Goal: Task Accomplishment & Management: Manage account settings

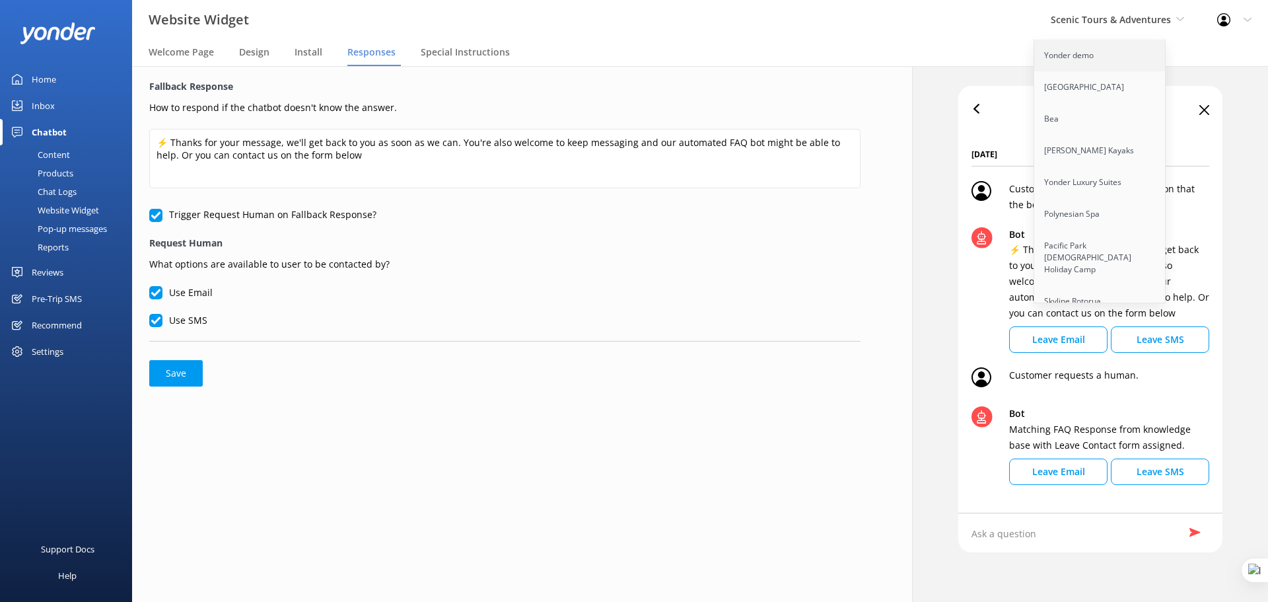
scroll to position [6176, 0]
click at [1108, 357] on link "The Pearl [GEOGRAPHIC_DATA]" at bounding box center [1100, 379] width 132 height 44
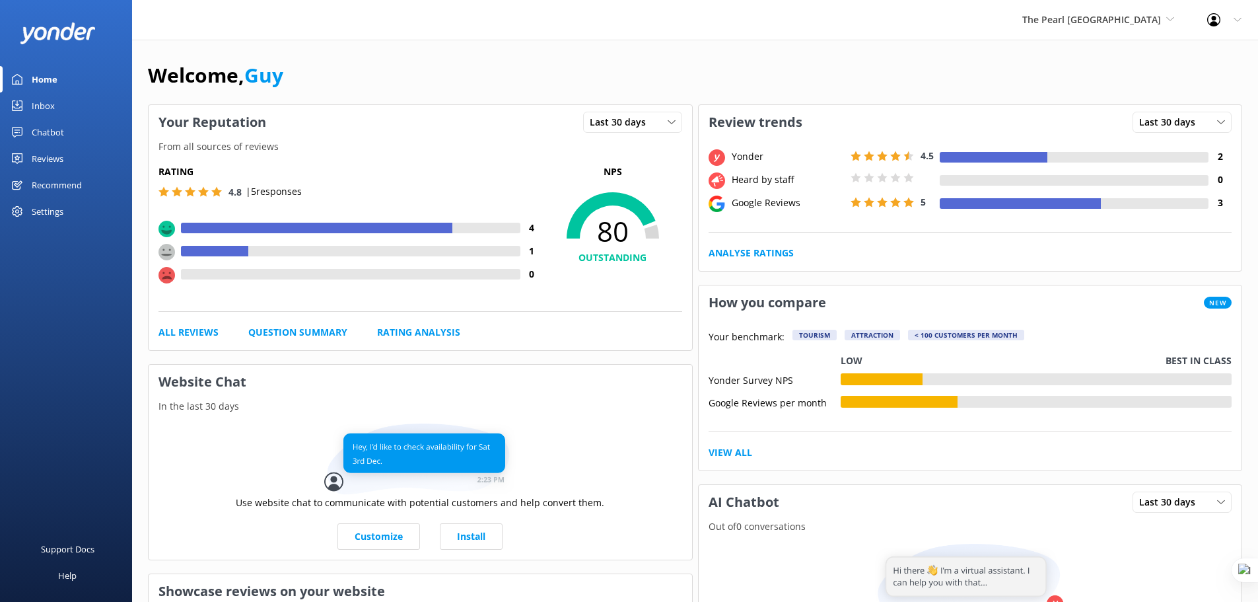
click at [48, 158] on div "Reviews" at bounding box center [48, 158] width 32 height 26
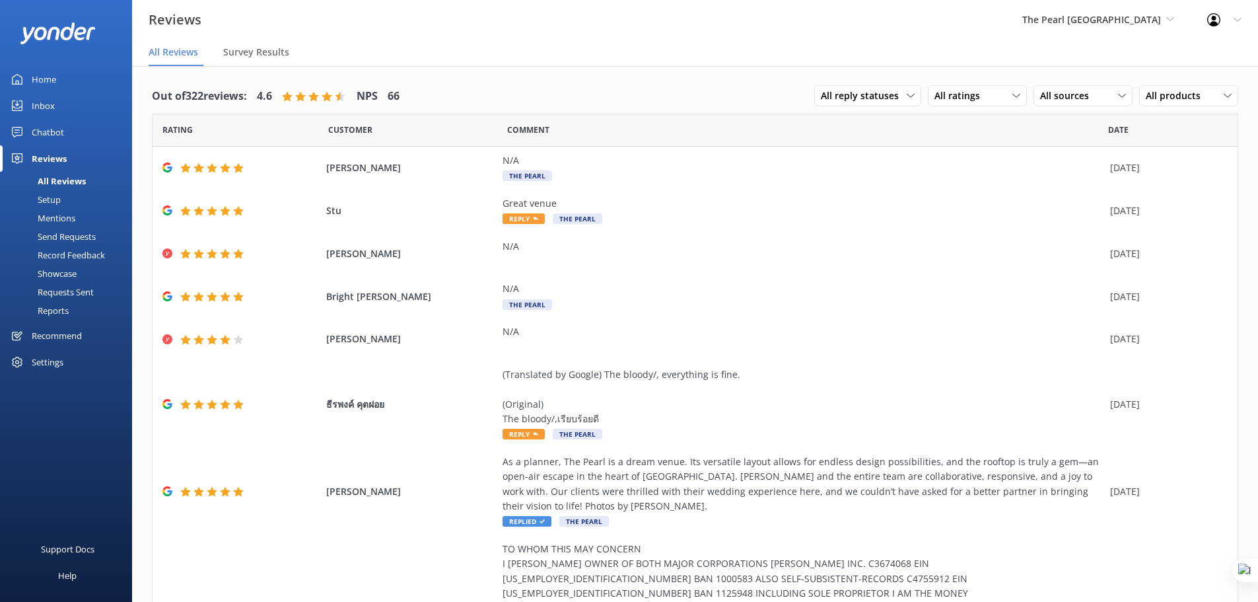
click at [75, 292] on div "Requests Sent" at bounding box center [51, 292] width 86 height 18
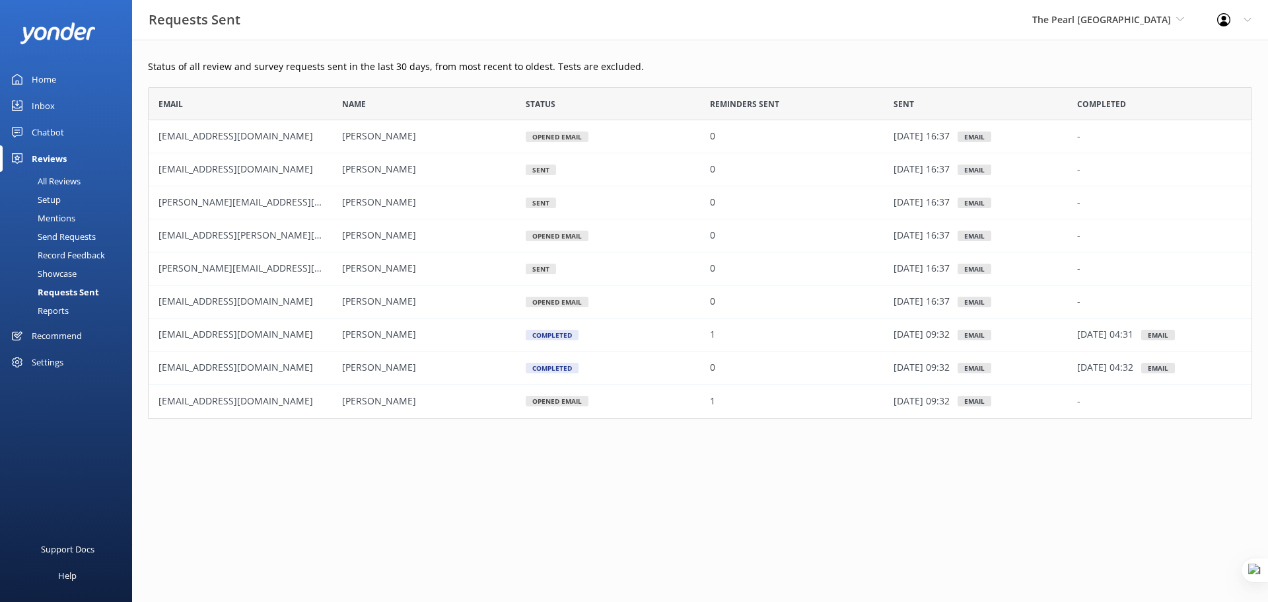
scroll to position [322, 1094]
click at [50, 364] on div "Settings" at bounding box center [48, 362] width 32 height 26
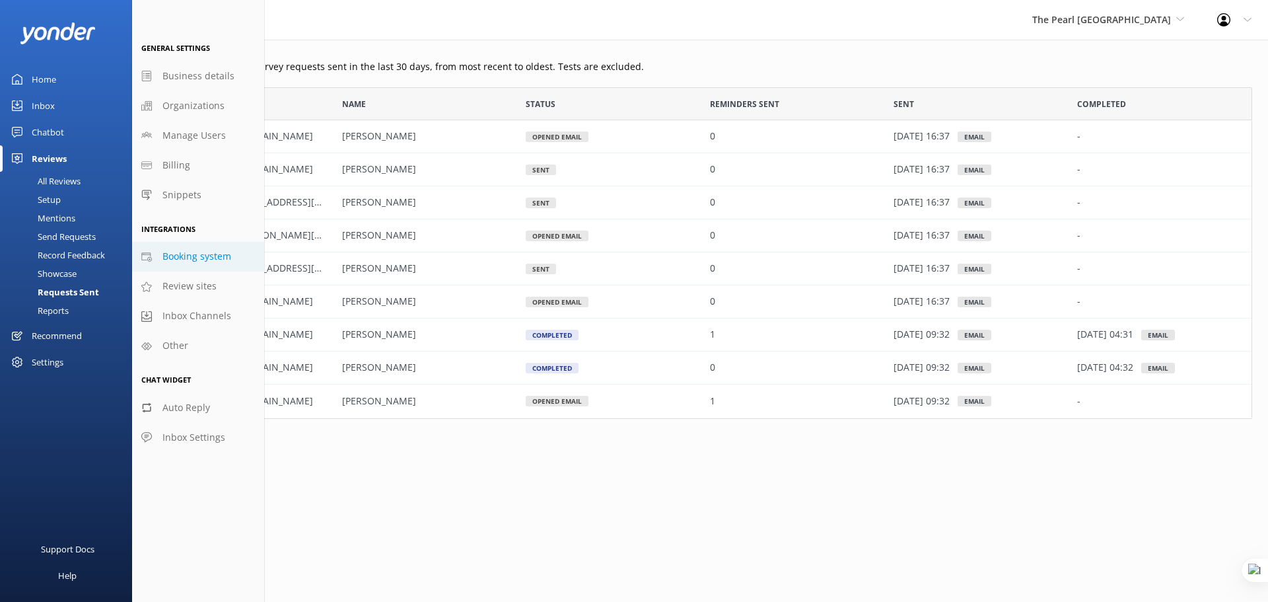
click at [206, 259] on span "Booking system" at bounding box center [196, 256] width 69 height 15
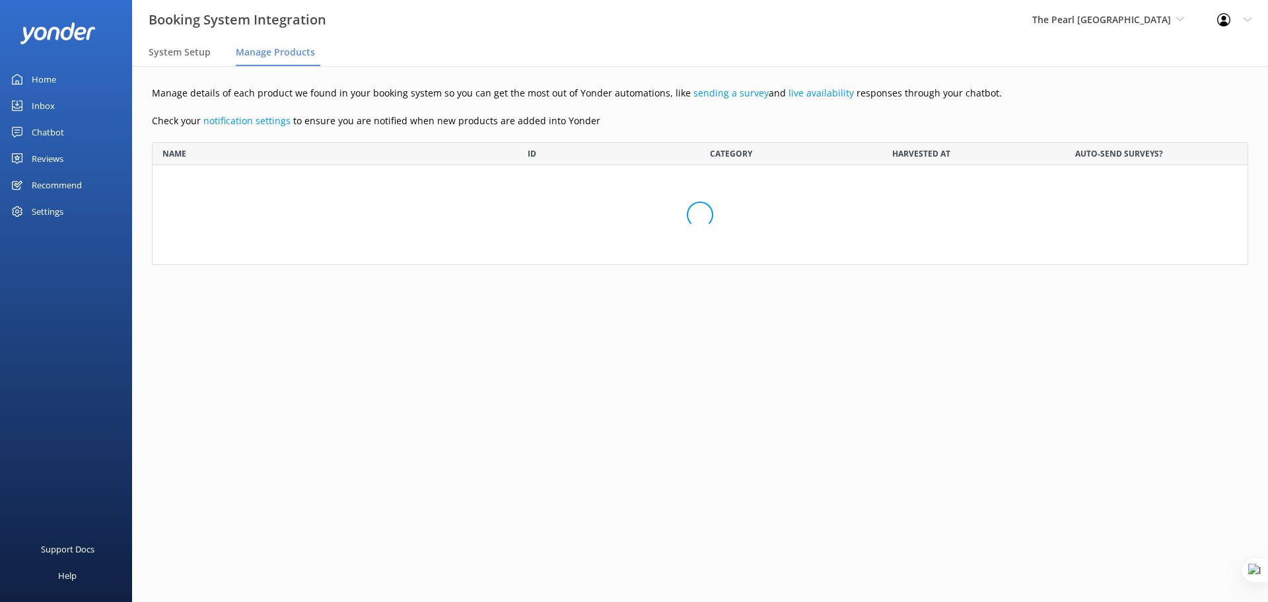
scroll to position [113, 1086]
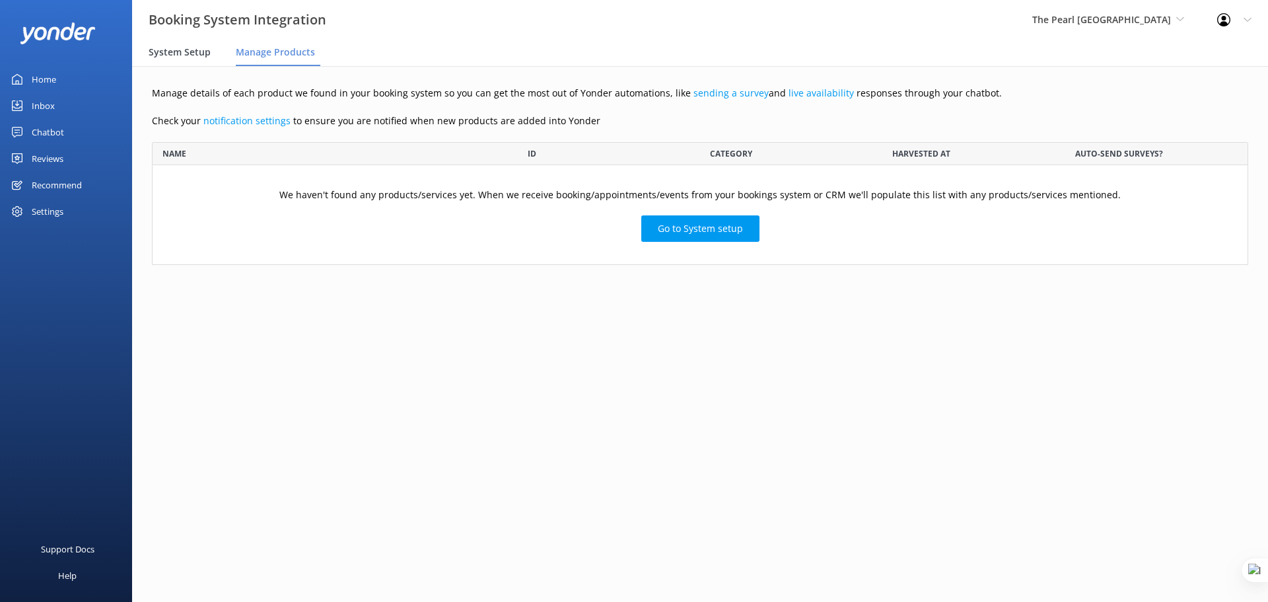
click at [184, 62] on div "System Setup" at bounding box center [182, 53] width 67 height 26
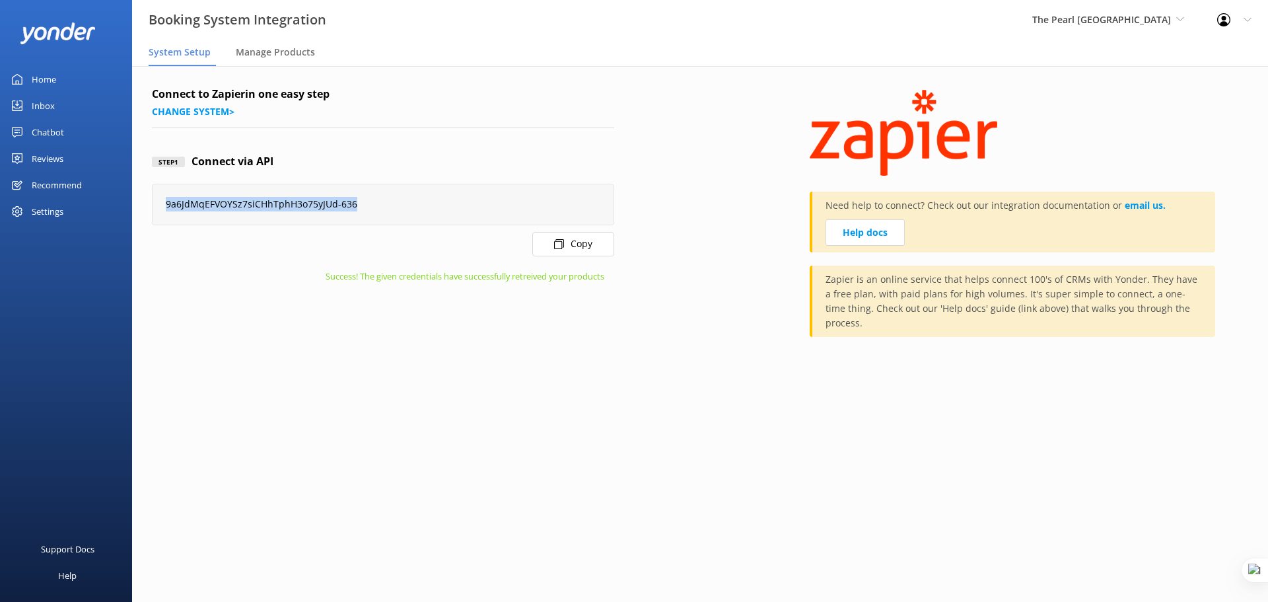
drag, startPoint x: 372, startPoint y: 207, endPoint x: 140, endPoint y: 209, distance: 232.4
click at [140, 209] on div "Connect to Zapier in one easy step Change system > Step 1 Connect via API 9a6Jd…" at bounding box center [700, 221] width 1136 height 310
click at [560, 141] on div "Step 1 Connect via API" at bounding box center [383, 162] width 462 height 44
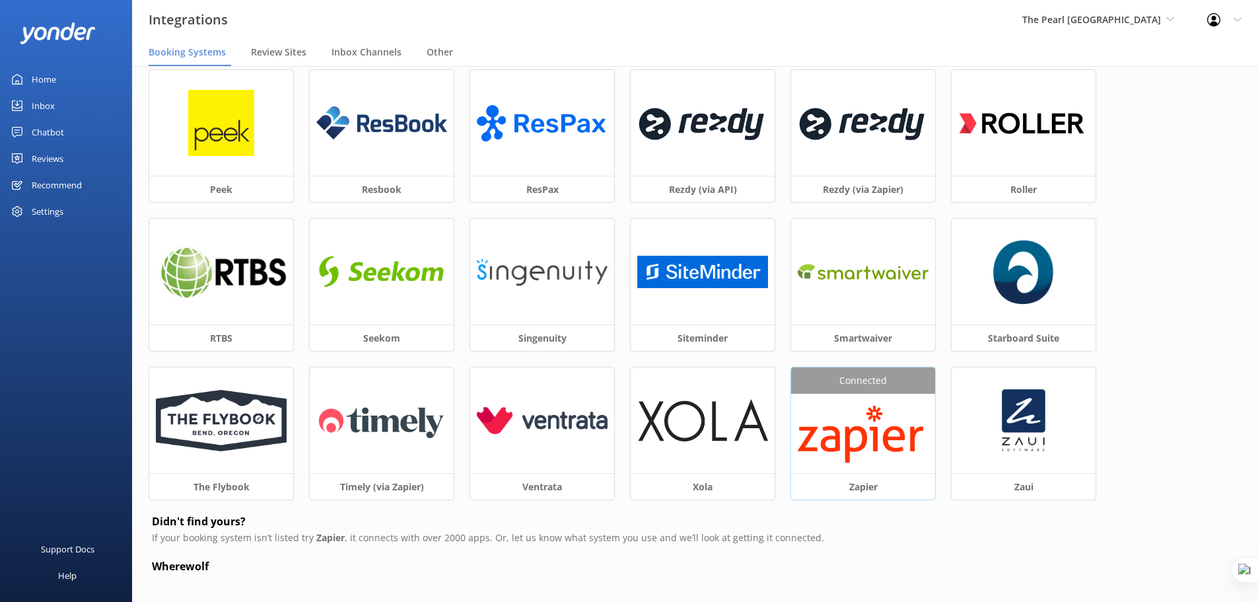
click at [895, 434] on img at bounding box center [863, 434] width 131 height 62
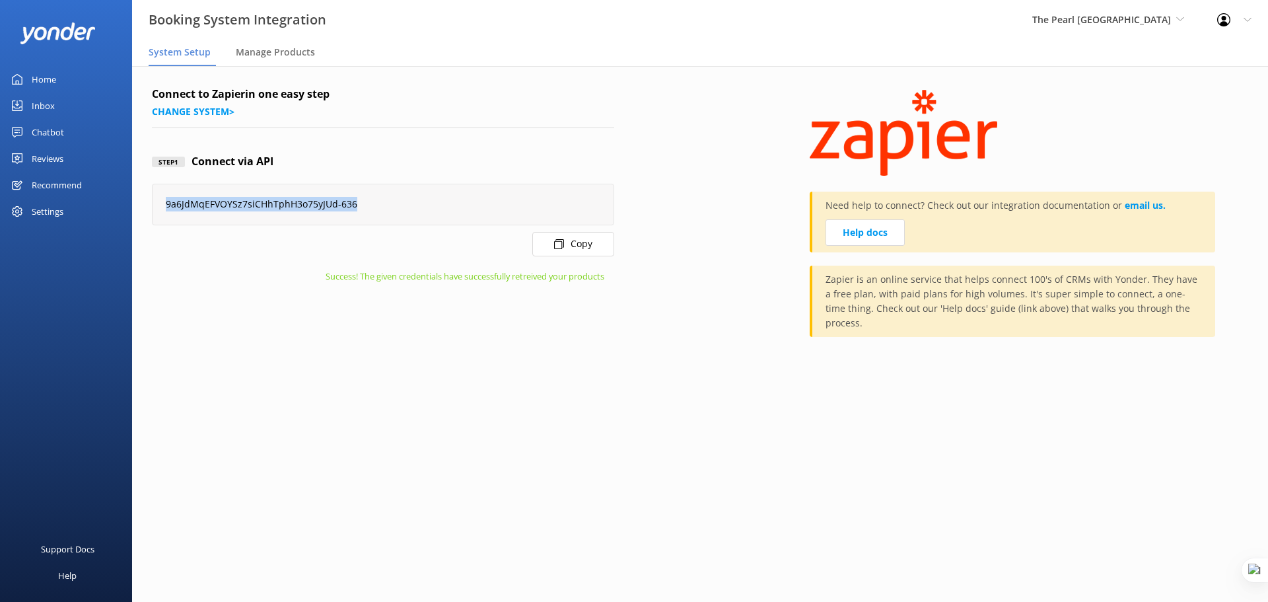
drag, startPoint x: 390, startPoint y: 202, endPoint x: 146, endPoint y: 189, distance: 244.7
click at [146, 189] on div "Connect to Zapier in one easy step Change system > Step 1 Connect via API 9a6Jd…" at bounding box center [700, 221] width 1136 height 310
copy div "9a6JdMqEFVOYSz7siCHhTphH3o75yJUd-636"
click at [57, 208] on div "Settings" at bounding box center [48, 211] width 32 height 26
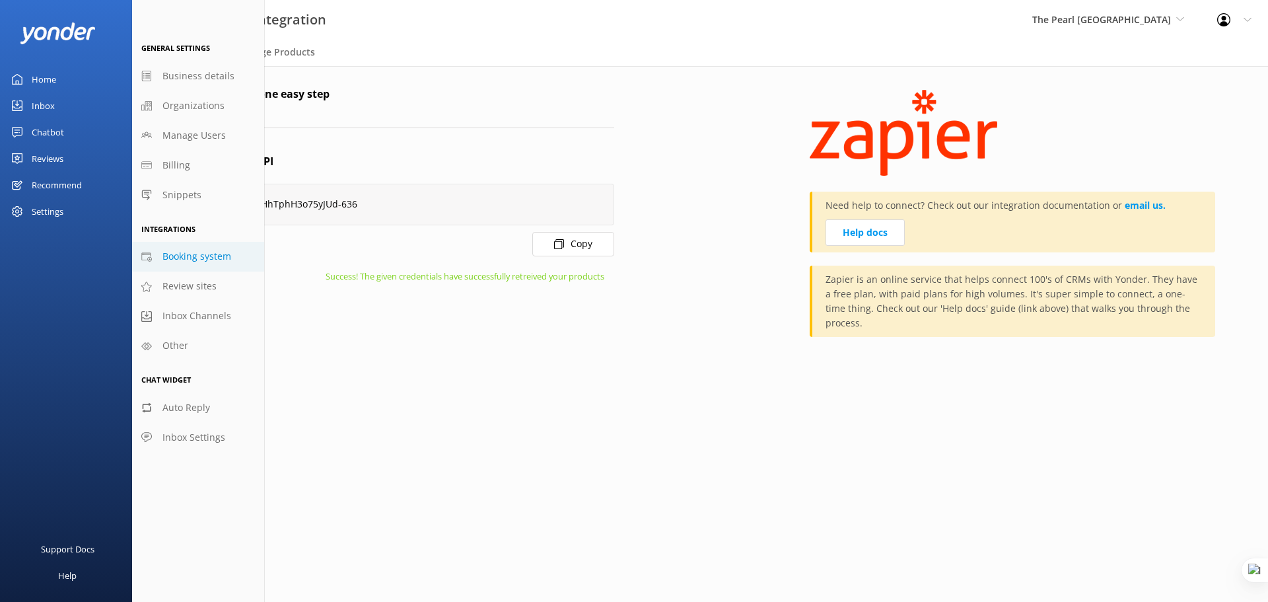
click at [186, 261] on span "Booking system" at bounding box center [196, 256] width 69 height 15
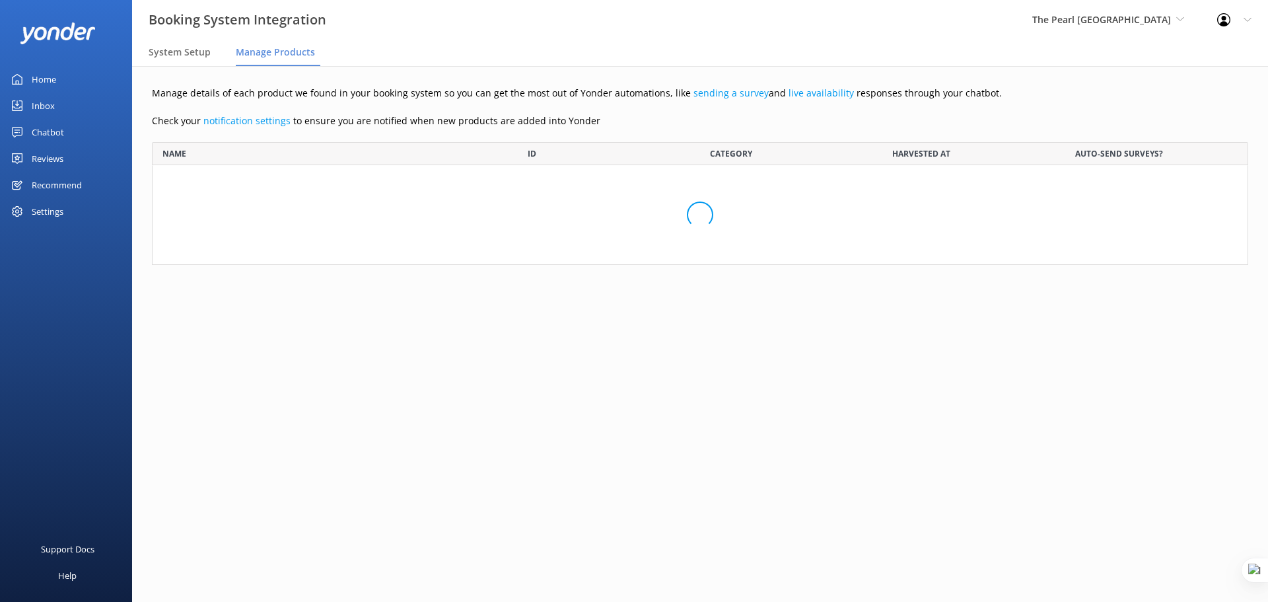
scroll to position [113, 1086]
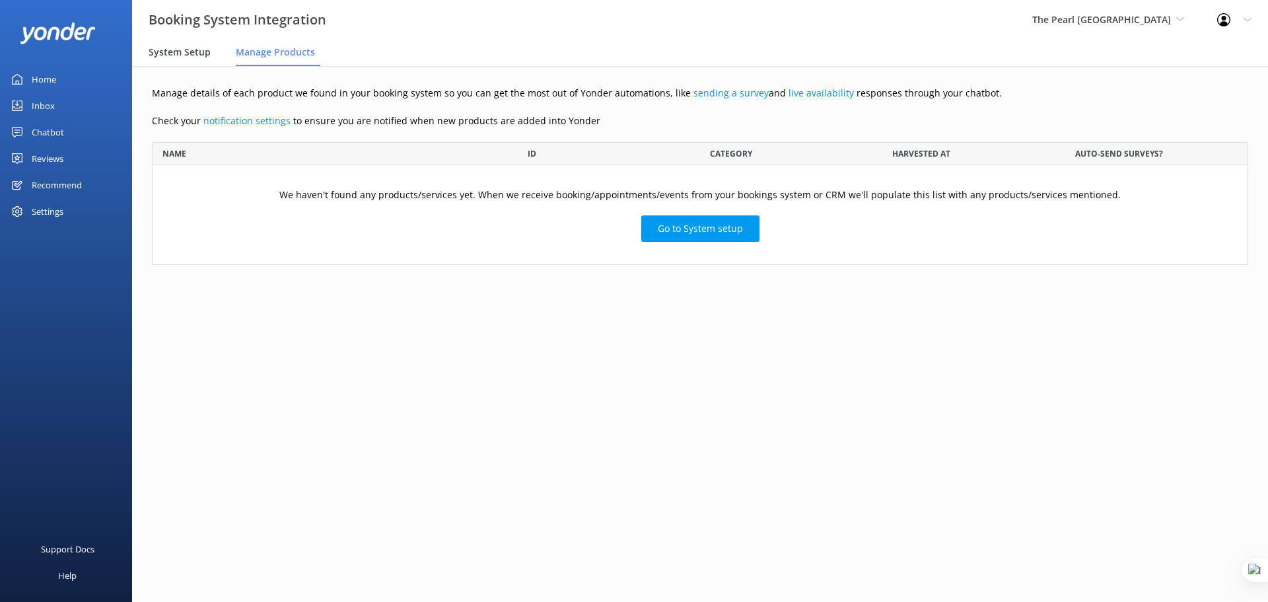
click at [184, 48] on span "System Setup" at bounding box center [180, 52] width 62 height 13
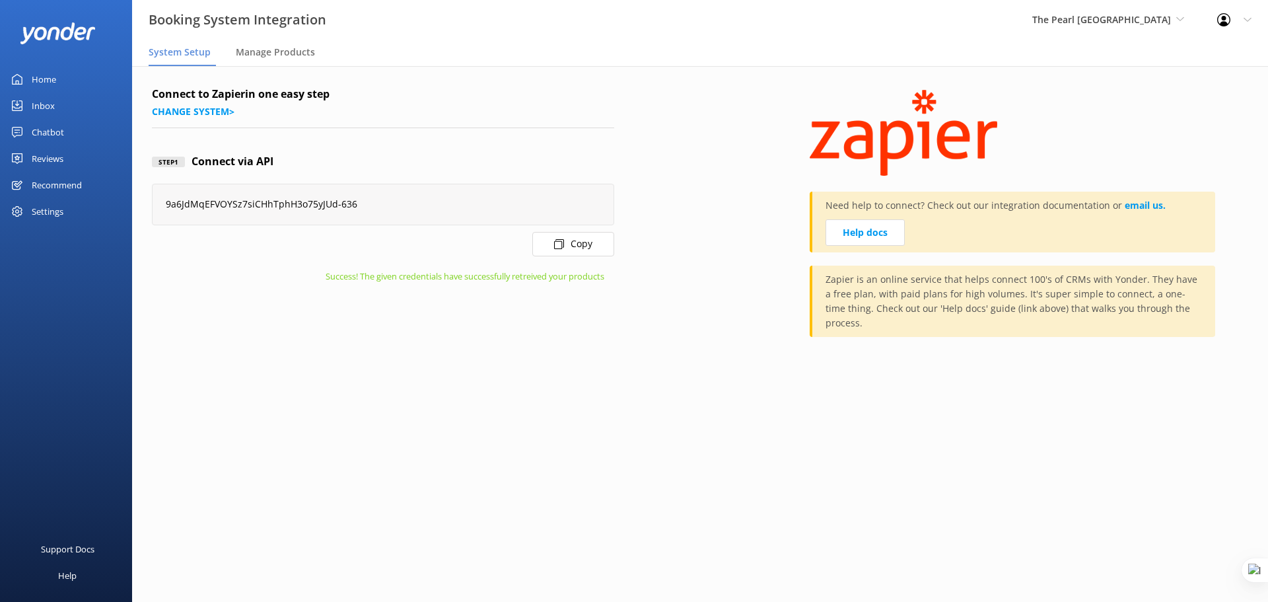
click at [575, 244] on button "Copy" at bounding box center [573, 244] width 82 height 24
drag, startPoint x: 363, startPoint y: 207, endPoint x: 340, endPoint y: 209, distance: 22.5
click at [340, 209] on div "9a6JdMqEFVOYSz7siCHhTphH3o75yJUd-636" at bounding box center [383, 205] width 462 height 42
click at [307, 212] on div "9a6JdMqEFVOYSz7siCHhTphH3o75yJUd-636" at bounding box center [383, 205] width 462 height 42
click at [1141, 26] on span "The Pearl [GEOGRAPHIC_DATA]" at bounding box center [1108, 20] width 152 height 15
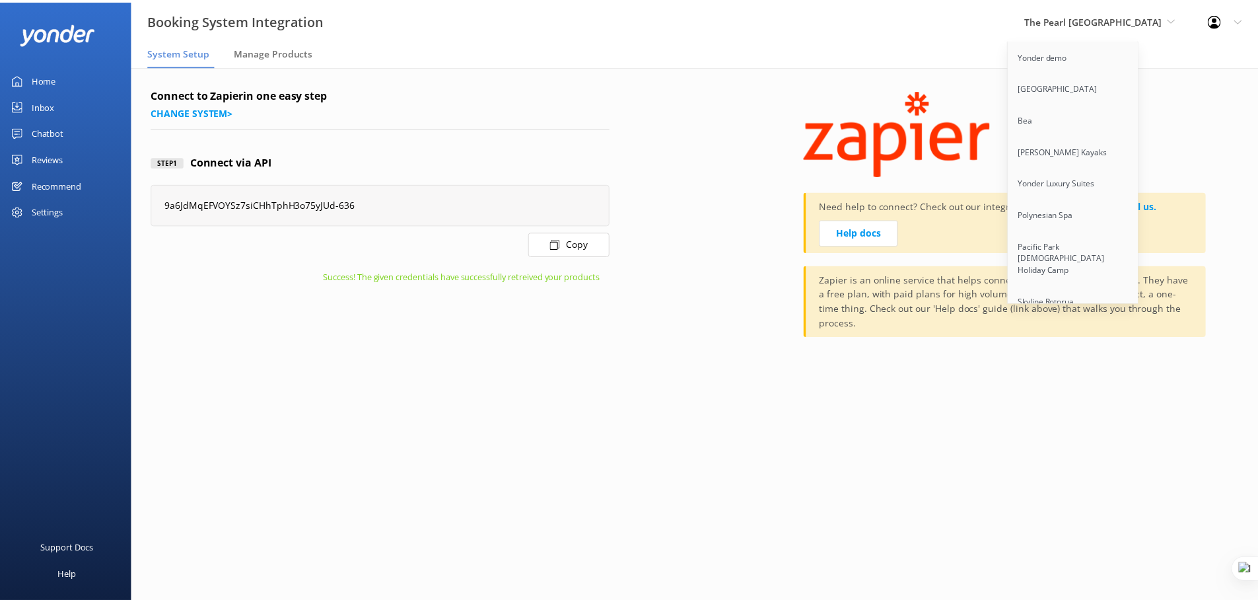
scroll to position [6176, 0]
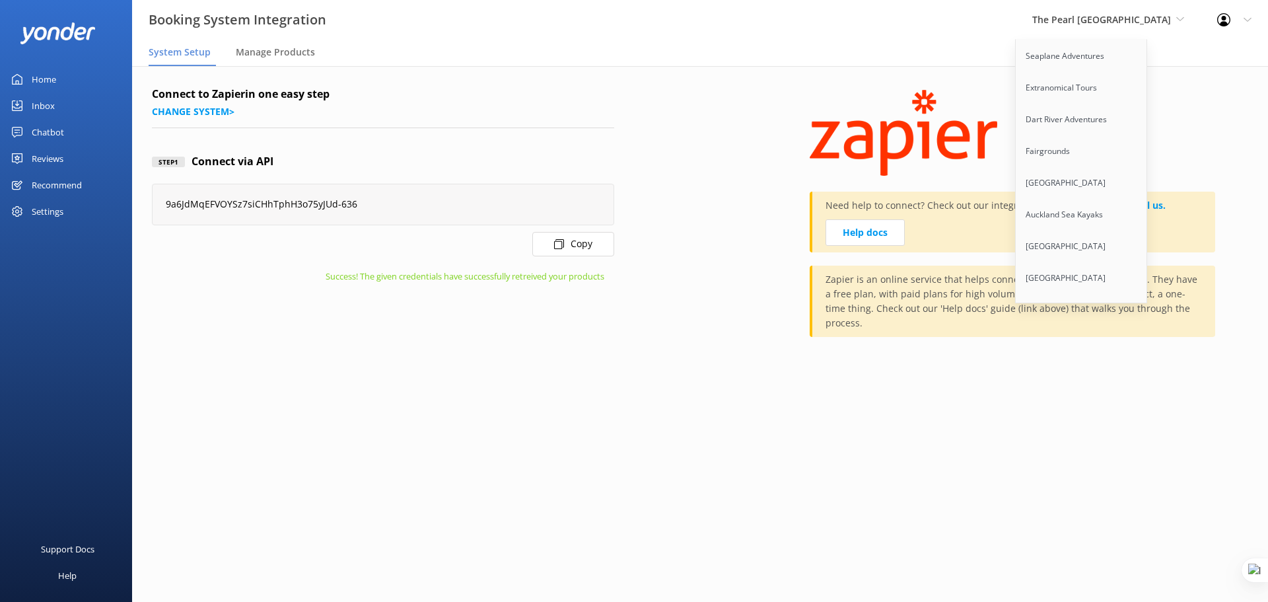
click at [1092, 357] on link "The Pearl [GEOGRAPHIC_DATA]" at bounding box center [1082, 379] width 132 height 44
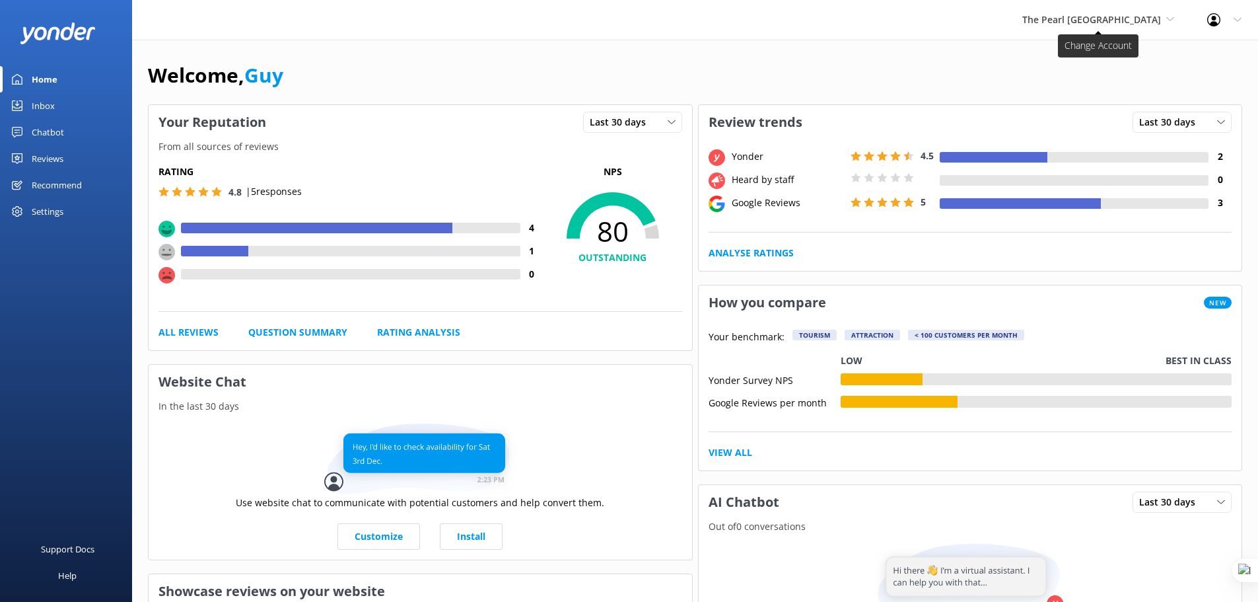
click at [1127, 24] on span "The Pearl [GEOGRAPHIC_DATA]" at bounding box center [1091, 19] width 139 height 13
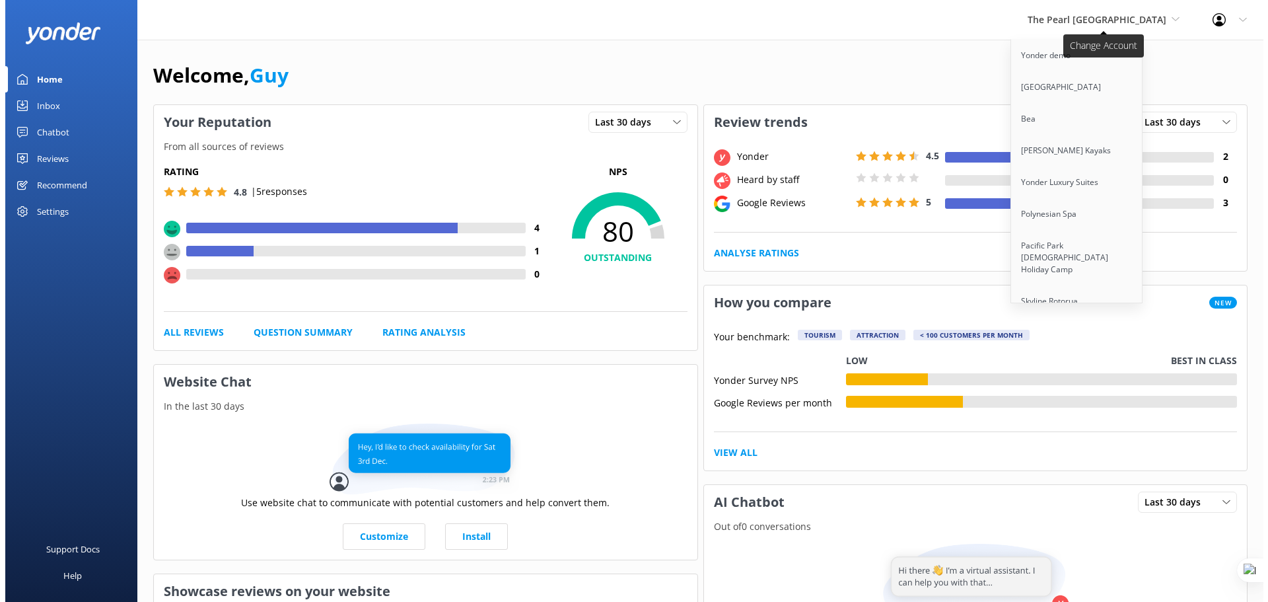
scroll to position [887, 0]
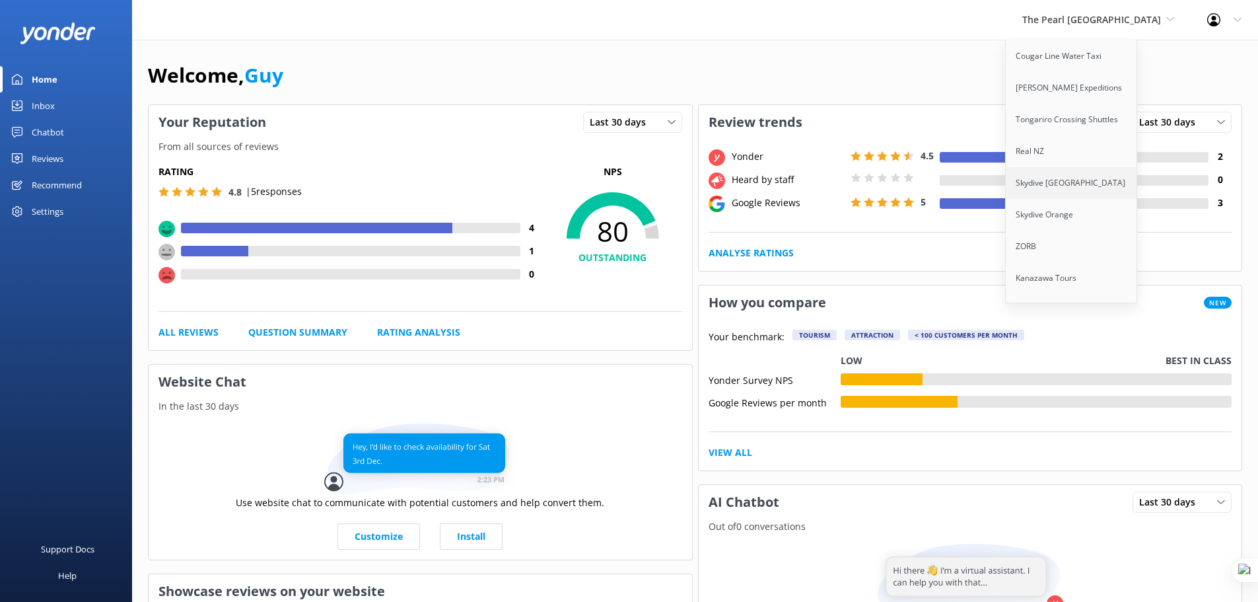
click at [1106, 179] on link "Skydive [GEOGRAPHIC_DATA]" at bounding box center [1072, 183] width 132 height 32
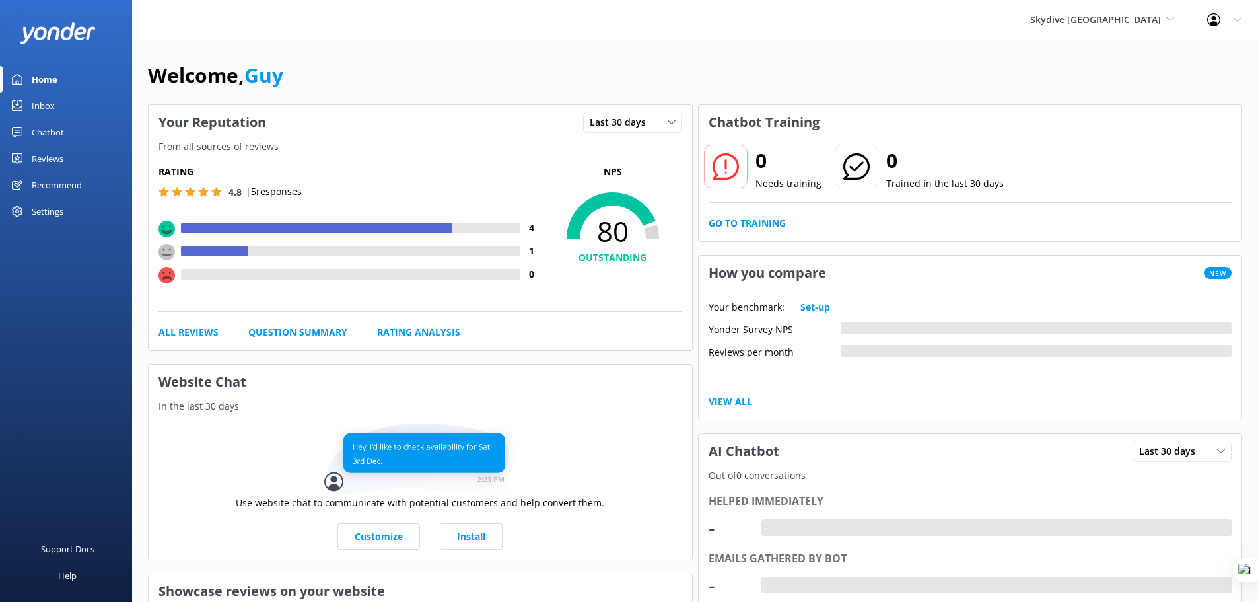
click at [49, 133] on div "Chatbot" at bounding box center [48, 132] width 32 height 26
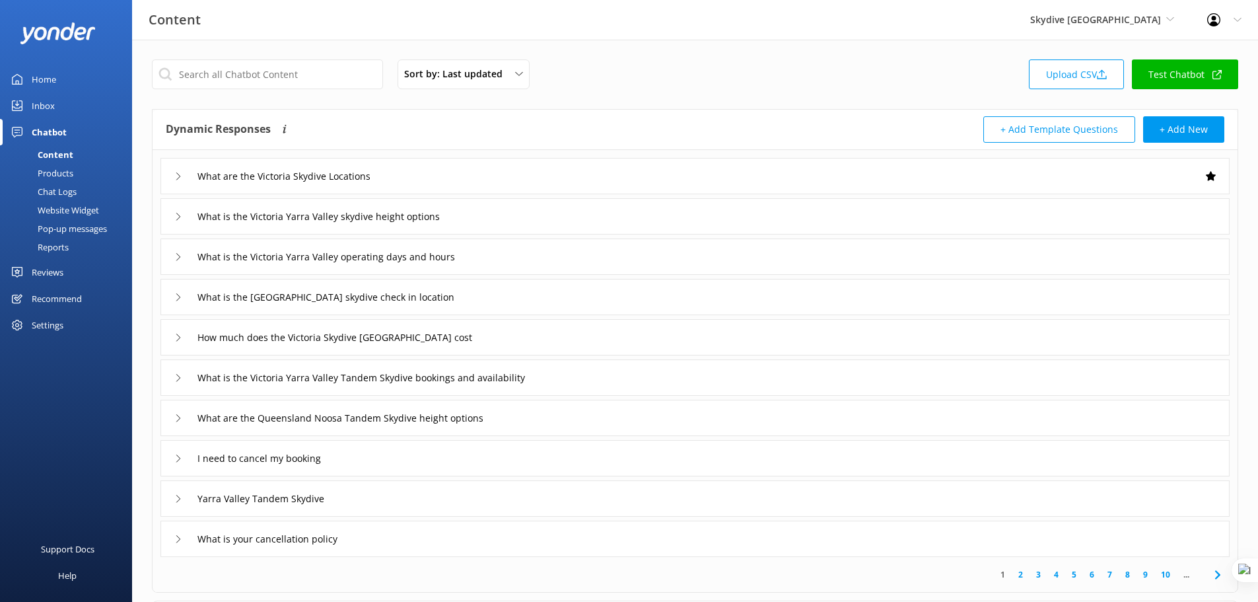
click at [46, 107] on div "Inbox" at bounding box center [43, 105] width 23 height 26
